Goal: Navigation & Orientation: Find specific page/section

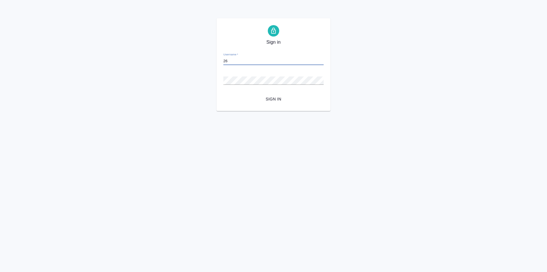
type input "2"
type input "[PERSON_NAME][EMAIL_ADDRESS][DOMAIN_NAME]"
click at [266, 97] on span "Sign in" at bounding box center [273, 98] width 91 height 7
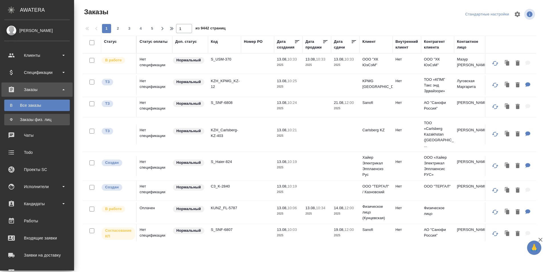
click at [38, 122] on div "Заказы физ. лиц" at bounding box center [37, 120] width 60 height 6
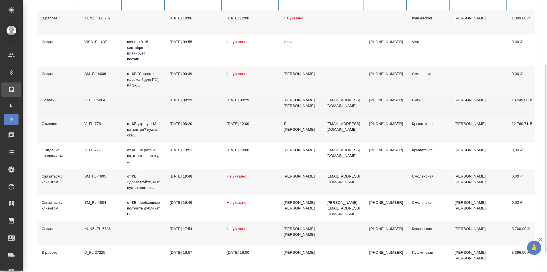
scroll to position [8, 0]
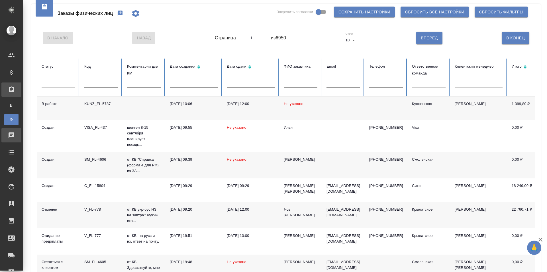
click at [11, 138] on div "Чаты" at bounding box center [4, 135] width 14 height 9
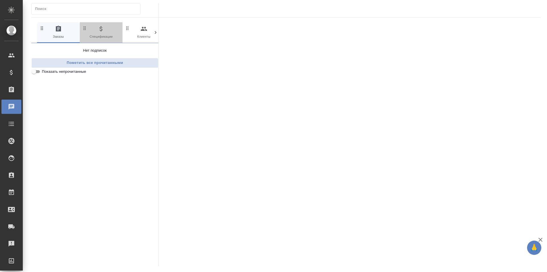
click at [106, 36] on span "0 Спецификации" at bounding box center [101, 32] width 38 height 14
click at [137, 36] on span "0 Клиенты" at bounding box center [144, 32] width 38 height 14
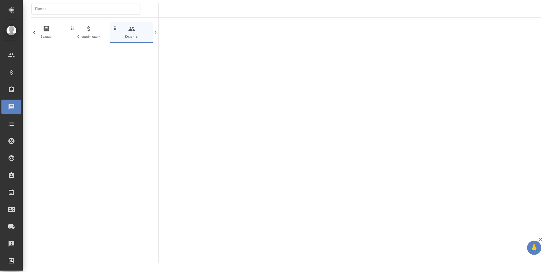
scroll to position [0, 13]
click at [34, 32] on icon at bounding box center [34, 33] width 6 height 6
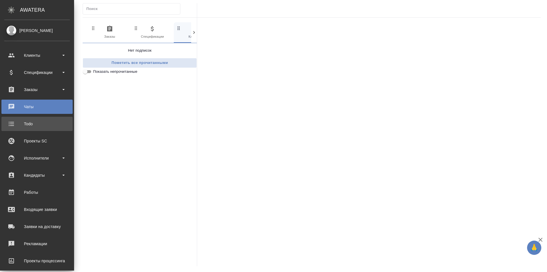
click at [12, 124] on div "Todo" at bounding box center [37, 123] width 66 height 9
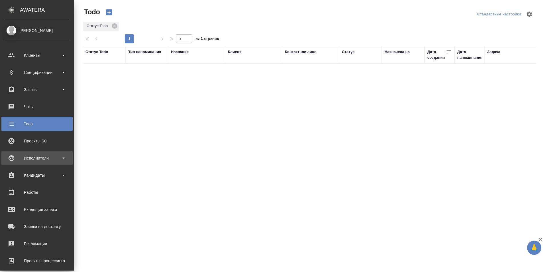
click at [25, 161] on div "Исполнители" at bounding box center [37, 158] width 66 height 9
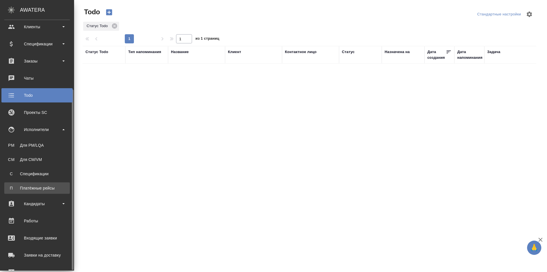
scroll to position [57, 0]
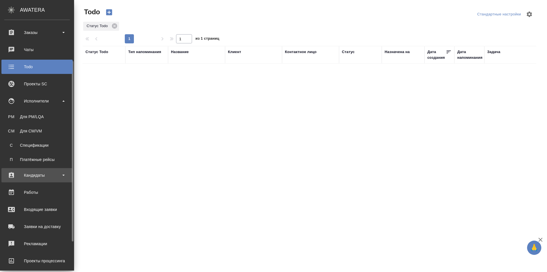
click at [44, 177] on div "Кандидаты" at bounding box center [37, 175] width 66 height 9
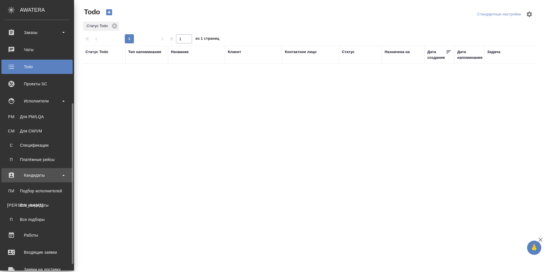
scroll to position [86, 0]
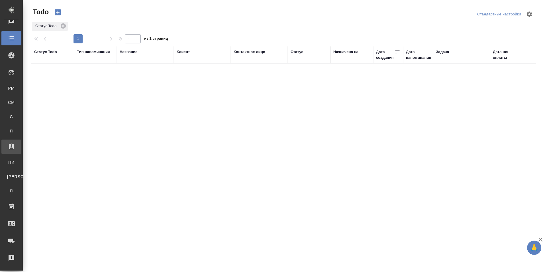
click at [9, 177] on div "Все кандидаты" at bounding box center [4, 177] width 9 height 6
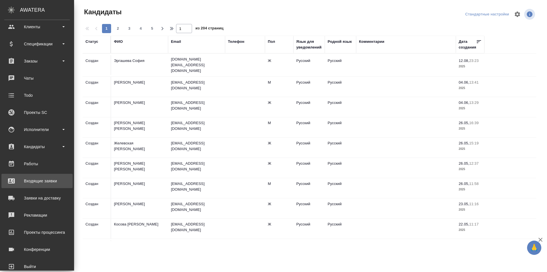
scroll to position [40, 0]
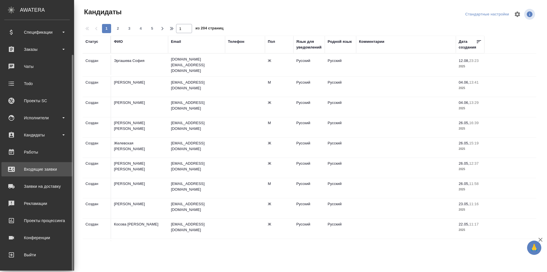
click at [51, 163] on link "Входящие заявки" at bounding box center [36, 169] width 71 height 14
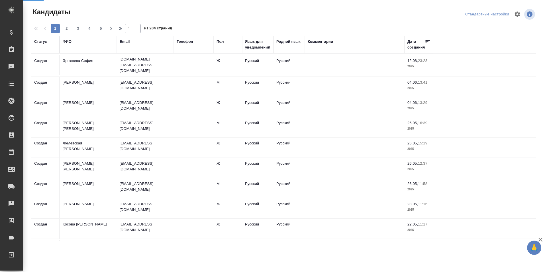
select select "RU"
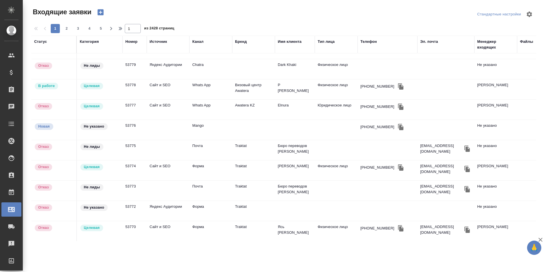
scroll to position [236, 0]
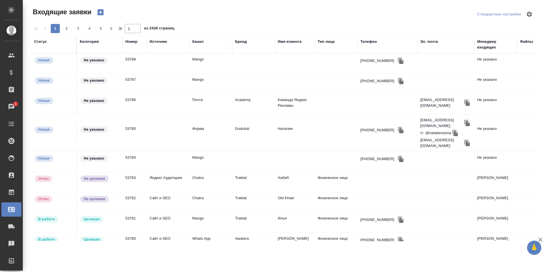
select select "RU"
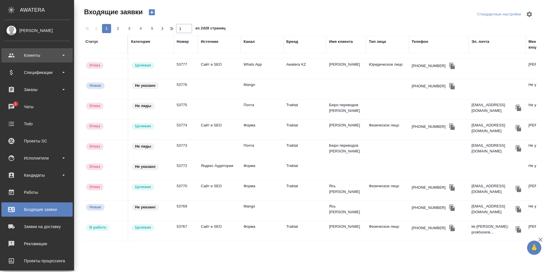
click at [41, 52] on div "Клиенты" at bounding box center [37, 55] width 66 height 9
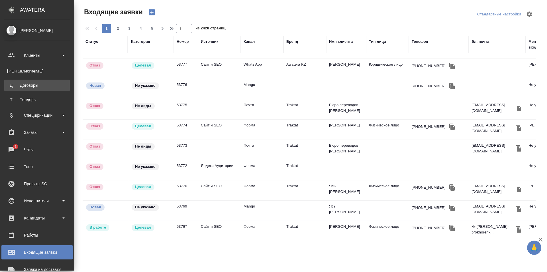
click at [33, 83] on div "Договоры" at bounding box center [37, 85] width 60 height 6
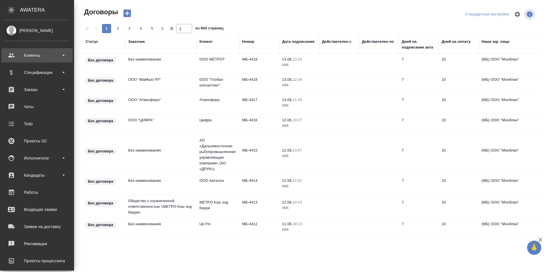
click at [14, 54] on div "Клиенты" at bounding box center [37, 55] width 66 height 9
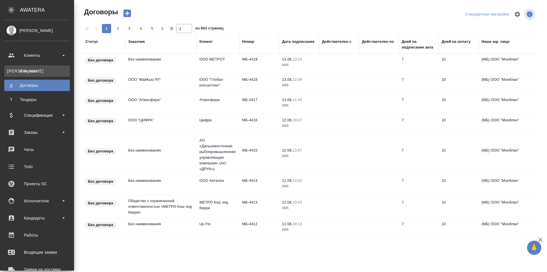
click at [22, 68] on link "К Клиенты" at bounding box center [37, 70] width 66 height 11
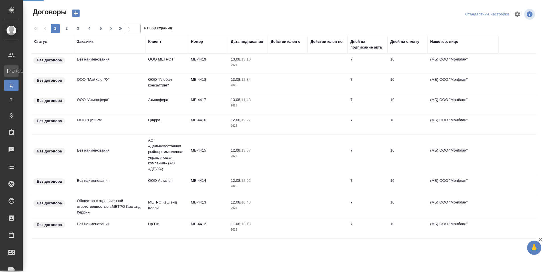
select select "RU"
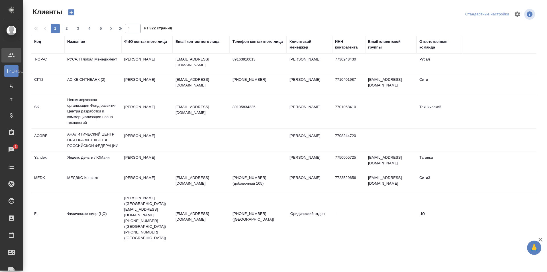
click at [92, 48] on div "Название" at bounding box center [92, 44] width 51 height 11
click at [74, 47] on div "Название" at bounding box center [92, 44] width 51 height 11
click at [44, 40] on div "Код" at bounding box center [47, 42] width 27 height 6
click at [38, 48] on div "Код" at bounding box center [47, 44] width 27 height 11
click at [82, 46] on div "Название" at bounding box center [92, 44] width 51 height 11
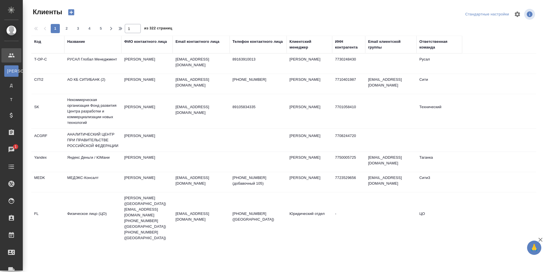
click at [80, 41] on div "Название" at bounding box center [76, 42] width 18 height 6
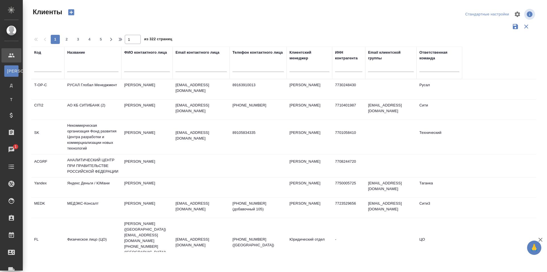
click at [483, 58] on thead "Код Название ФИО контактного лица Email контактного лица Телефон контактного ли…" at bounding box center [283, 62] width 505 height 33
click at [11, 149] on div "Чаты" at bounding box center [4, 149] width 14 height 9
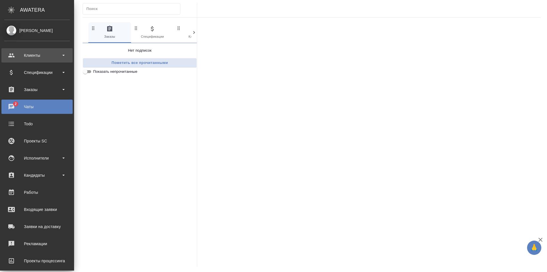
click at [14, 59] on div "Клиенты" at bounding box center [37, 55] width 66 height 9
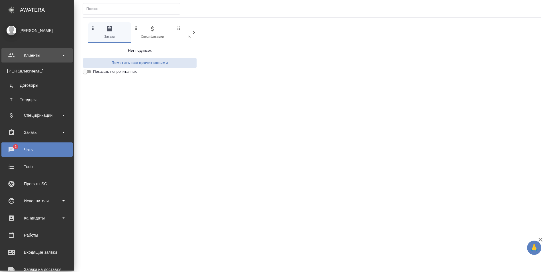
click at [25, 52] on div "Клиенты" at bounding box center [37, 55] width 66 height 9
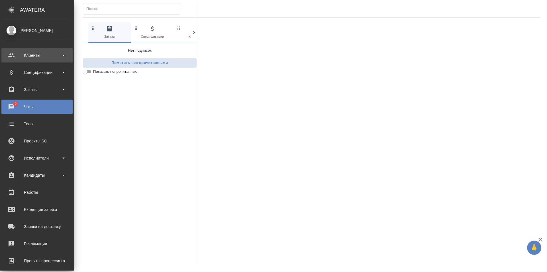
click at [28, 56] on div "Клиенты" at bounding box center [37, 55] width 66 height 9
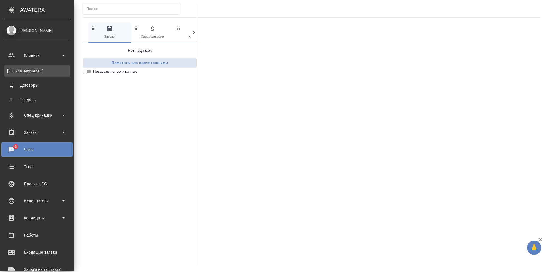
click at [31, 70] on div "Клиенты" at bounding box center [37, 71] width 60 height 6
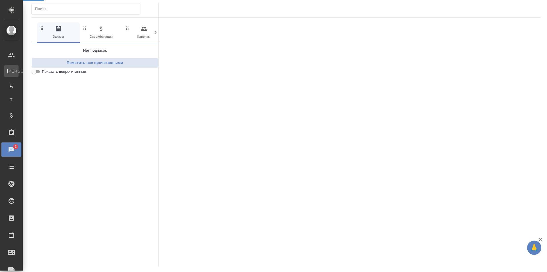
select select "RU"
